Goal: Browse casually: Explore the website without a specific task or goal

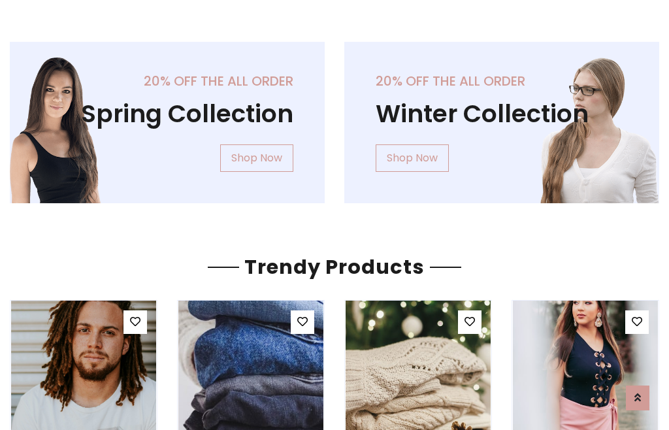
scroll to position [67, 0]
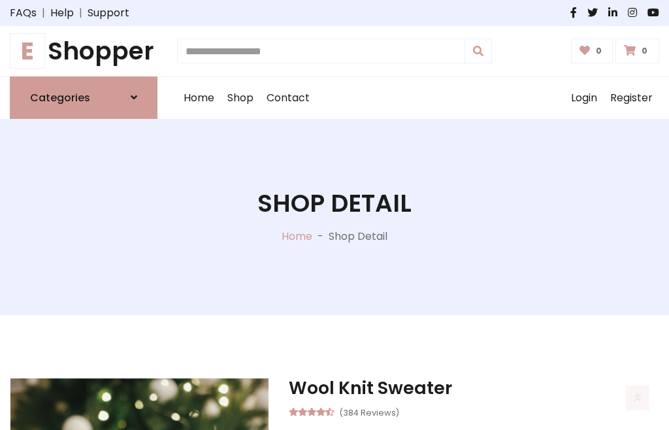
click at [84, 51] on h1 "E Shopper" at bounding box center [84, 51] width 148 height 29
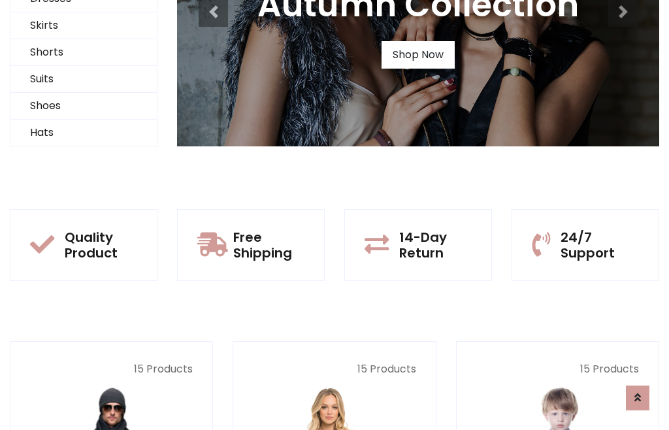
scroll to position [126, 0]
